Goal: Browse casually: Explore the website without a specific task or goal

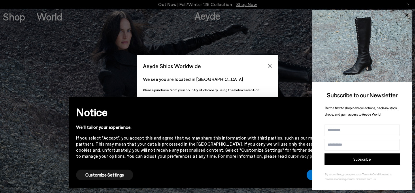
click at [171, 80] on p "We see you are located in [GEOGRAPHIC_DATA]" at bounding box center [207, 79] width 129 height 7
click at [270, 65] on icon "Close" at bounding box center [270, 65] width 5 height 5
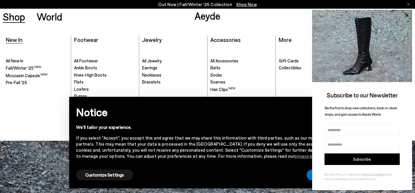
click at [16, 41] on span "New In" at bounding box center [14, 39] width 17 height 7
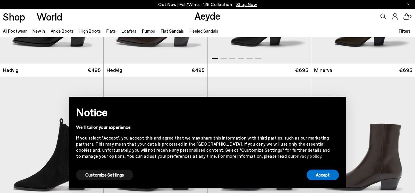
scroll to position [104, 0]
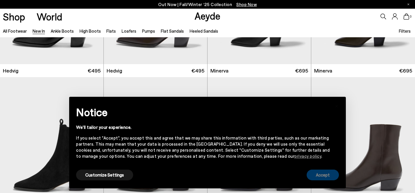
click at [317, 173] on button "Accept" at bounding box center [323, 174] width 32 height 11
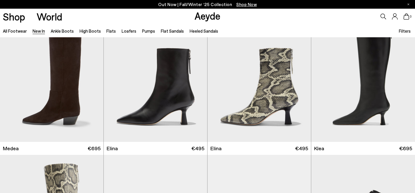
scroll to position [455, 0]
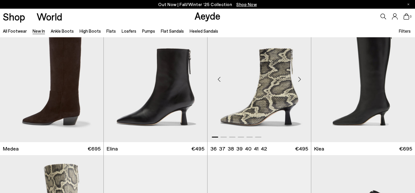
click at [301, 79] on div "Next slide" at bounding box center [299, 78] width 17 height 17
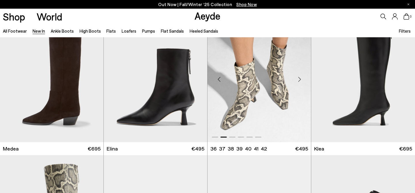
click at [301, 79] on div "Next slide" at bounding box center [299, 78] width 17 height 17
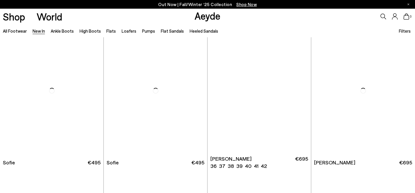
scroll to position [1874, 0]
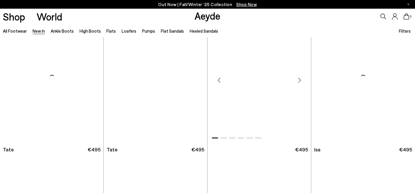
scroll to position [3105, 0]
